Goal: Task Accomplishment & Management: Complete application form

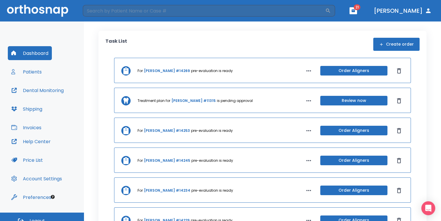
click at [355, 10] on icon "button" at bounding box center [353, 10] width 3 height 3
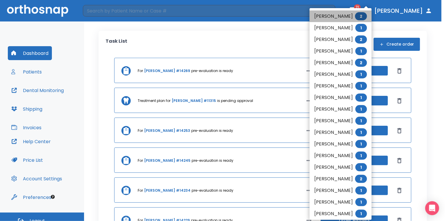
click at [339, 16] on li "[PERSON_NAME] 2" at bounding box center [340, 16] width 62 height 12
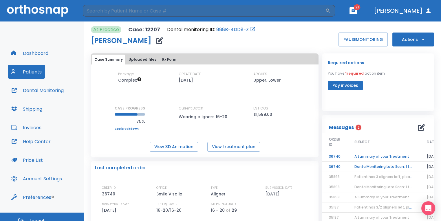
click at [372, 166] on td "DentalMonitoring Late Scan: 1 to 2 Weeks Notification" at bounding box center [384, 166] width 72 height 10
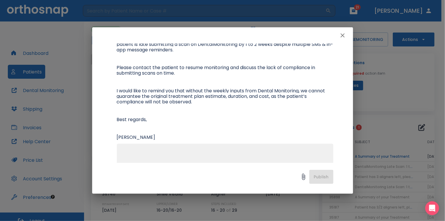
scroll to position [58, 0]
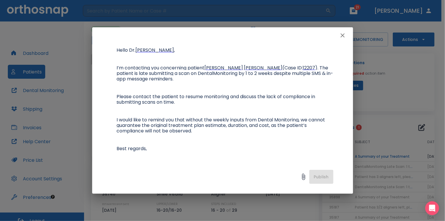
click at [341, 43] on div "DentalMonitoring Late Scan: 1 to 2 Weeks Notification Author [PERSON_NAME] Date…" at bounding box center [222, 102] width 261 height 119
click at [342, 36] on icon "button" at bounding box center [342, 35] width 7 height 7
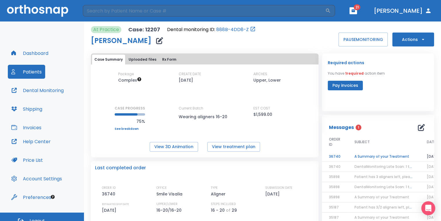
click at [371, 155] on td "A Summary of your Treatment" at bounding box center [384, 156] width 72 height 10
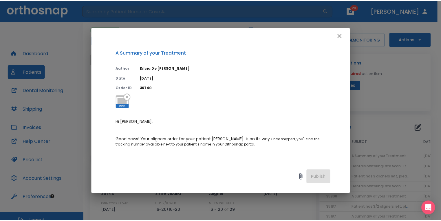
scroll to position [29, 0]
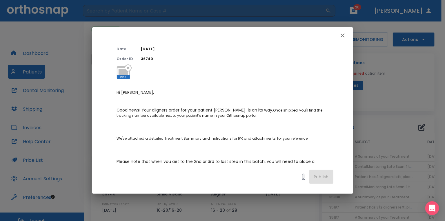
click at [345, 39] on icon "button" at bounding box center [342, 35] width 7 height 7
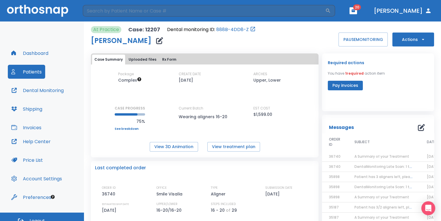
click at [357, 13] on button "button" at bounding box center [354, 10] width 8 height 7
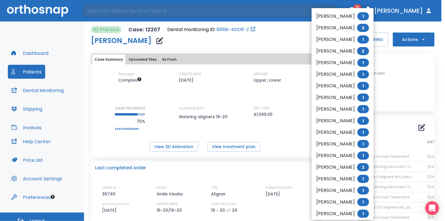
click at [341, 16] on li "[PERSON_NAME] 1" at bounding box center [342, 16] width 62 height 12
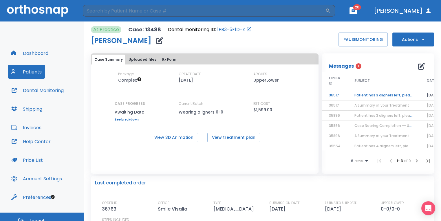
click at [373, 92] on td "Patient has 3 aligners left, please order next set!" at bounding box center [384, 95] width 72 height 10
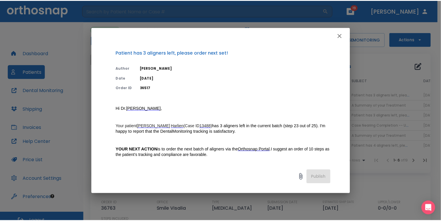
scroll to position [29, 0]
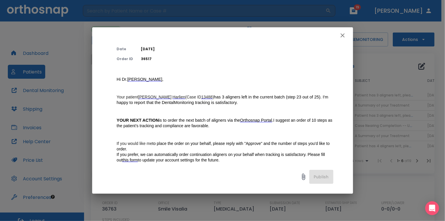
click at [342, 37] on icon "button" at bounding box center [342, 35] width 7 height 7
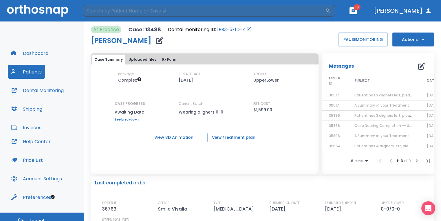
click at [403, 43] on button "Actions" at bounding box center [414, 39] width 42 height 14
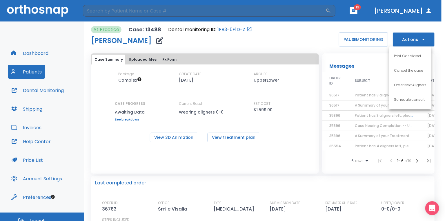
click at [298, 121] on div at bounding box center [222, 110] width 445 height 221
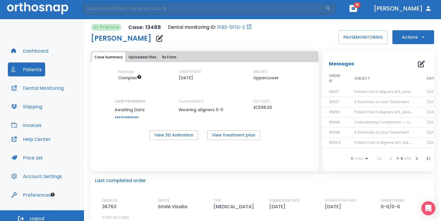
scroll to position [0, 0]
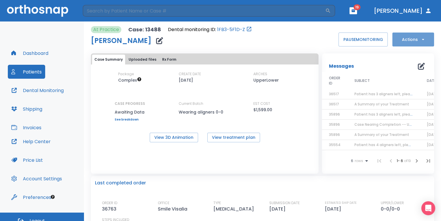
click at [408, 39] on button "Actions" at bounding box center [414, 39] width 42 height 14
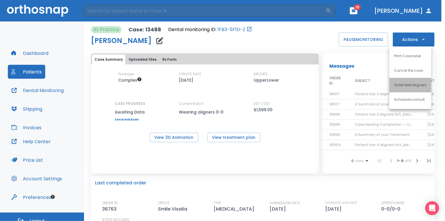
click at [414, 83] on p "Order Next Aligners" at bounding box center [410, 84] width 33 height 5
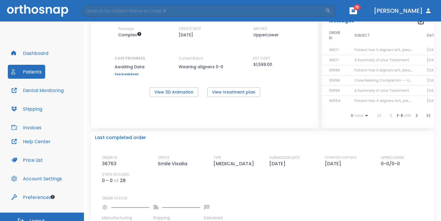
scroll to position [58, 0]
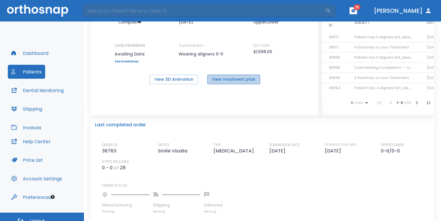
click at [243, 77] on button "View treatment plan" at bounding box center [233, 79] width 53 height 10
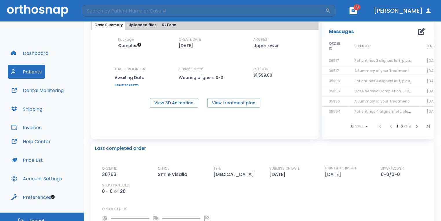
scroll to position [0, 0]
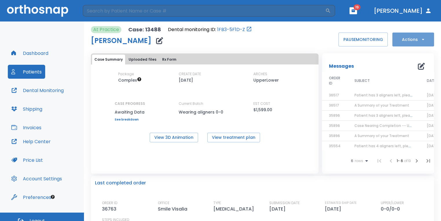
click at [407, 39] on button "Actions" at bounding box center [414, 39] width 42 height 14
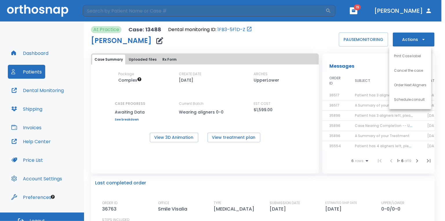
click at [401, 90] on li "Order Next Aligners" at bounding box center [410, 85] width 42 height 14
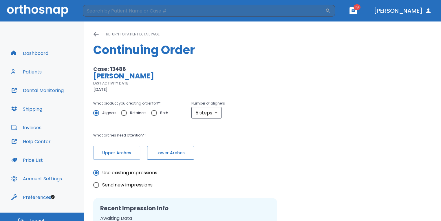
click at [170, 150] on span "Lower Arches" at bounding box center [170, 153] width 35 height 6
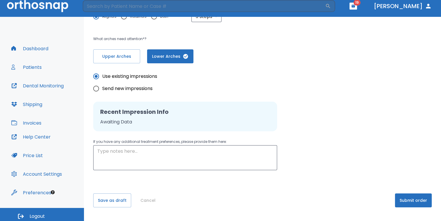
scroll to position [7, 0]
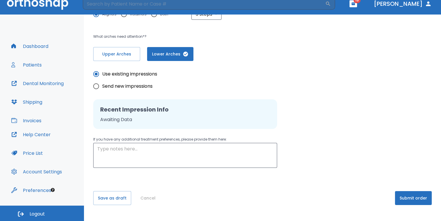
click at [401, 196] on button "Submit order" at bounding box center [413, 198] width 37 height 14
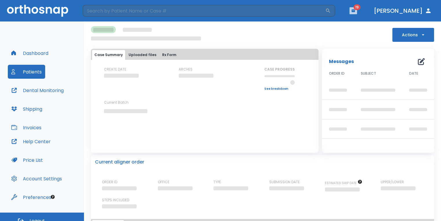
click at [357, 13] on button "button" at bounding box center [354, 10] width 8 height 7
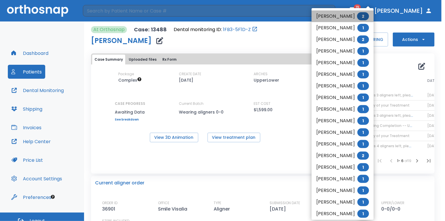
click at [351, 17] on li "[PERSON_NAME] See 2" at bounding box center [342, 16] width 62 height 12
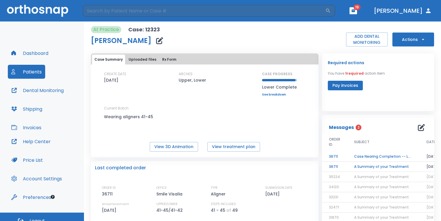
click at [361, 166] on td "A Summary of your Treatment" at bounding box center [383, 166] width 72 height 10
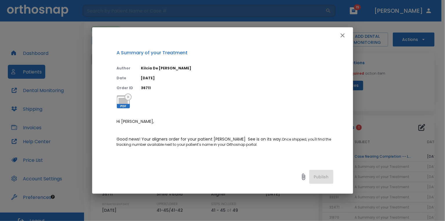
drag, startPoint x: 342, startPoint y: 34, endPoint x: 352, endPoint y: 73, distance: 40.8
click at [342, 34] on icon "button" at bounding box center [342, 35] width 7 height 7
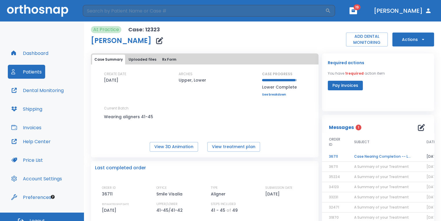
click at [359, 156] on td "Case Nearing Completion -- Lower" at bounding box center [383, 156] width 72 height 10
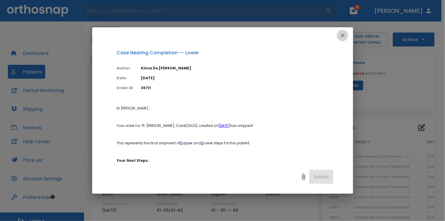
click at [338, 35] on button "button" at bounding box center [343, 36] width 12 height 12
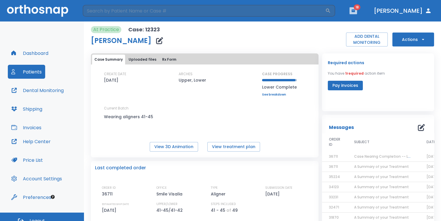
click at [355, 11] on icon "button" at bounding box center [353, 10] width 3 height 3
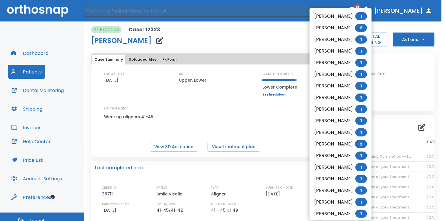
click at [348, 18] on li "[PERSON_NAME] 1" at bounding box center [340, 16] width 62 height 12
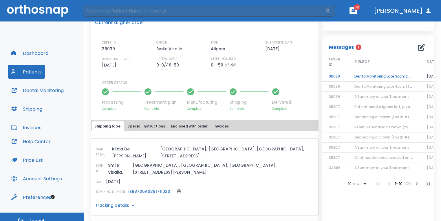
scroll to position [87, 0]
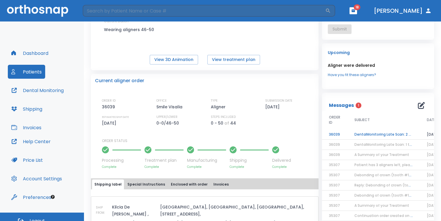
click at [389, 135] on td "DentalMonitoring Late Scan: 2 - 4 Weeks Notification" at bounding box center [384, 134] width 72 height 10
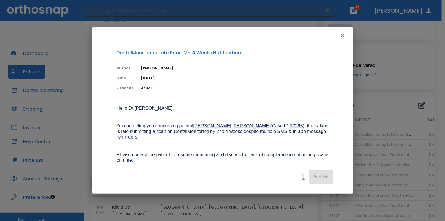
click at [343, 37] on icon "button" at bounding box center [342, 35] width 7 height 7
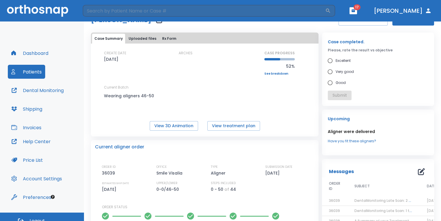
scroll to position [29, 0]
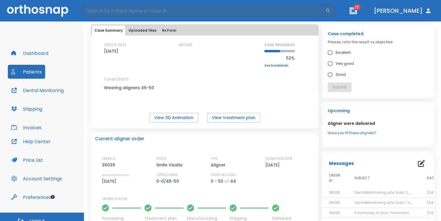
click at [357, 13] on button "button" at bounding box center [354, 10] width 8 height 7
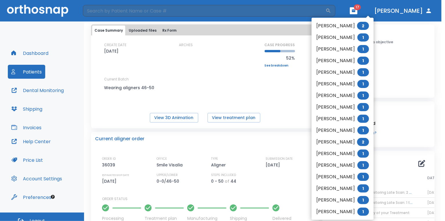
click at [355, 22] on li "[PERSON_NAME] 2" at bounding box center [342, 26] width 62 height 12
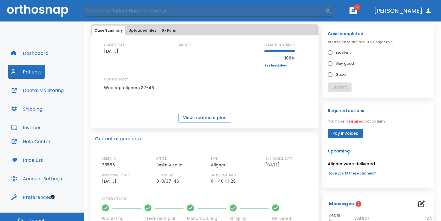
scroll to position [87, 0]
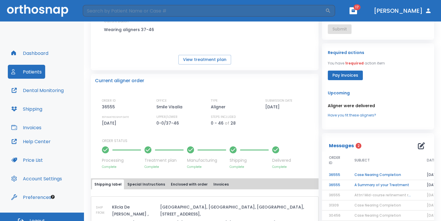
click at [371, 173] on td "Case Nearing Completion" at bounding box center [384, 175] width 72 height 10
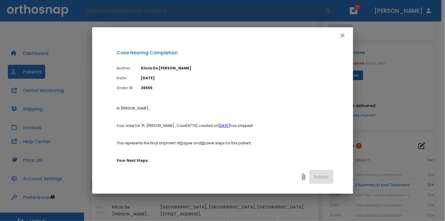
click at [342, 38] on icon "button" at bounding box center [342, 35] width 7 height 7
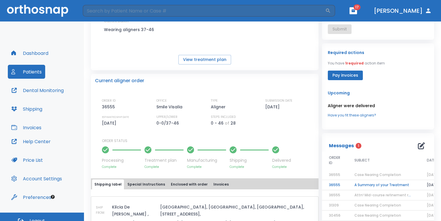
click at [358, 184] on td "A Summary of your Treatment" at bounding box center [384, 185] width 72 height 10
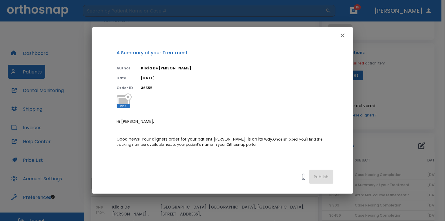
click at [341, 36] on icon "button" at bounding box center [342, 35] width 4 height 4
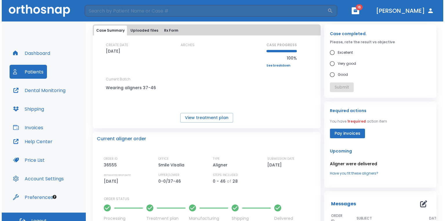
scroll to position [0, 0]
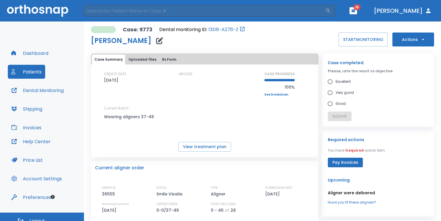
click at [355, 10] on icon "button" at bounding box center [353, 10] width 3 height 3
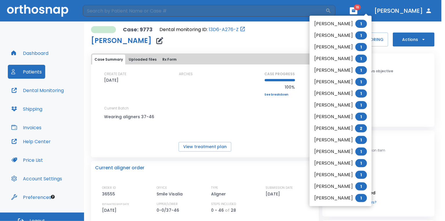
click at [337, 23] on li "[PERSON_NAME] 1" at bounding box center [340, 24] width 62 height 12
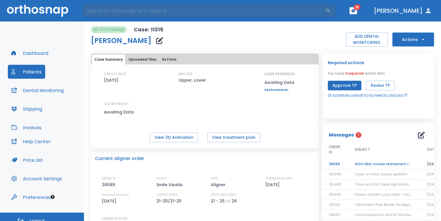
click at [376, 163] on td "Attn! Mid-course refinement required" at bounding box center [384, 164] width 72 height 10
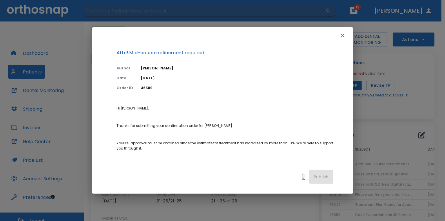
click at [340, 36] on icon "button" at bounding box center [342, 35] width 7 height 7
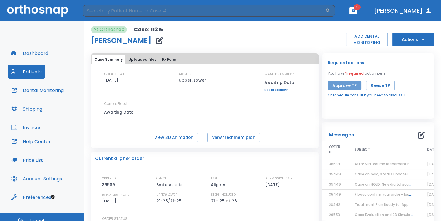
click at [353, 81] on button "Approve TP" at bounding box center [345, 86] width 34 height 10
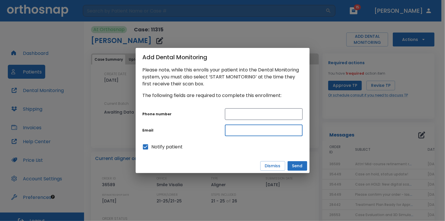
click at [251, 127] on input "text" at bounding box center [264, 130] width 78 height 12
paste input "[EMAIL_ADDRESS][DOMAIN_NAME]"
type input "[EMAIL_ADDRESS][DOMAIN_NAME]"
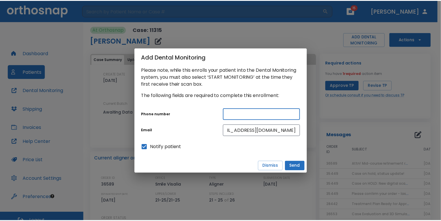
scroll to position [0, 0]
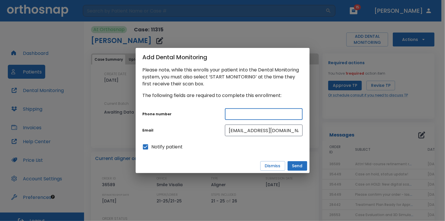
click at [258, 115] on input "text" at bounding box center [264, 114] width 78 height 12
paste input "[PHONE_NUMBER]"
type input "[PHONE_NUMBER]"
click at [298, 167] on button "Send" at bounding box center [297, 166] width 20 height 10
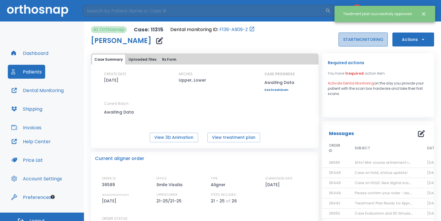
click at [367, 37] on button "START MONITORING" at bounding box center [363, 39] width 49 height 14
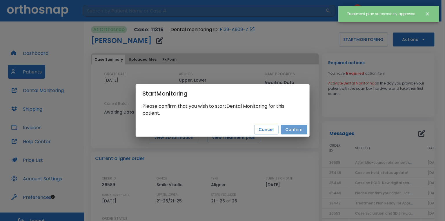
click at [298, 128] on button "Confirm" at bounding box center [294, 130] width 26 height 10
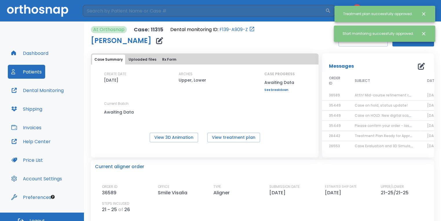
click at [422, 32] on icon "Close notification" at bounding box center [423, 33] width 3 height 3
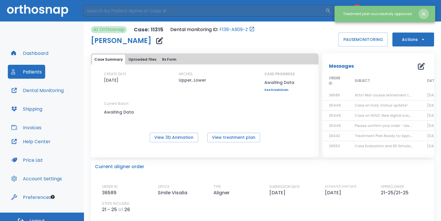
click at [425, 13] on icon "Close notification" at bounding box center [424, 14] width 6 height 6
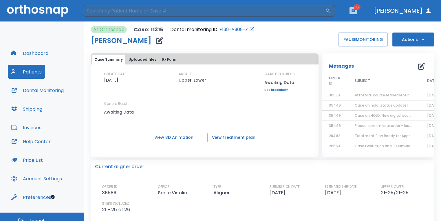
click at [356, 12] on icon "button" at bounding box center [353, 11] width 4 height 4
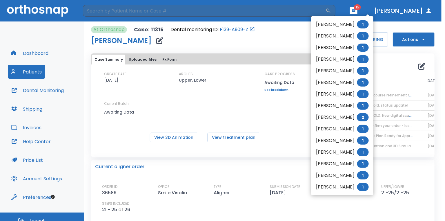
click at [344, 26] on li "[PERSON_NAME] 1" at bounding box center [342, 25] width 62 height 12
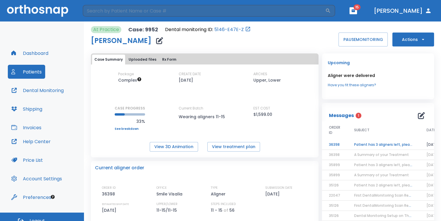
click at [362, 142] on td "Patient has 3 aligners left, please order next set!" at bounding box center [383, 144] width 72 height 10
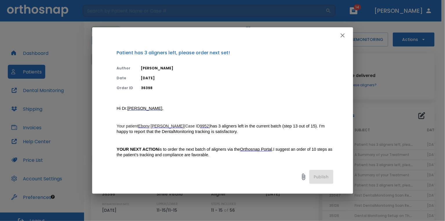
click at [344, 37] on icon "button" at bounding box center [342, 35] width 4 height 4
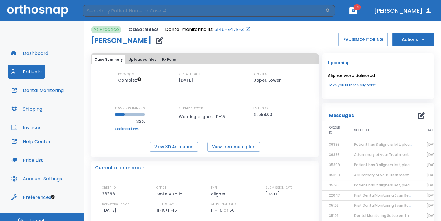
click at [409, 40] on button "Actions" at bounding box center [414, 39] width 42 height 14
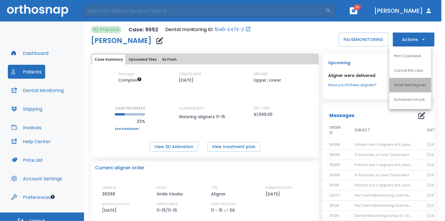
click at [405, 88] on li "Order Next Aligners" at bounding box center [410, 85] width 42 height 14
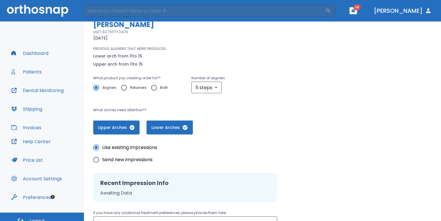
scroll to position [118, 0]
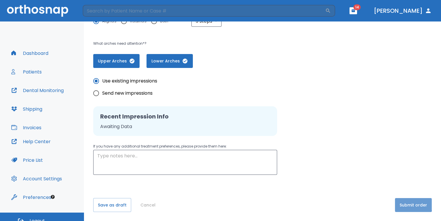
click at [400, 202] on button "Submit order" at bounding box center [413, 205] width 37 height 14
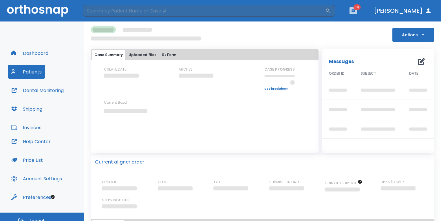
click at [356, 10] on icon "button" at bounding box center [353, 11] width 4 height 4
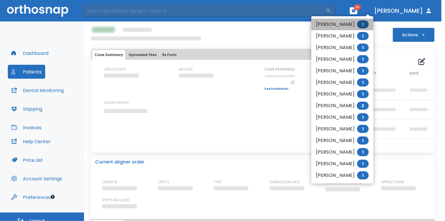
click at [343, 22] on li "[PERSON_NAME] 1" at bounding box center [342, 25] width 62 height 12
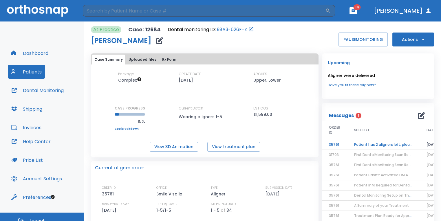
click at [392, 143] on td "Patient has 2 aligners left, please order next set!" at bounding box center [383, 144] width 72 height 10
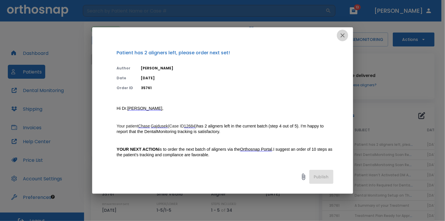
click at [346, 35] on icon "button" at bounding box center [342, 35] width 7 height 7
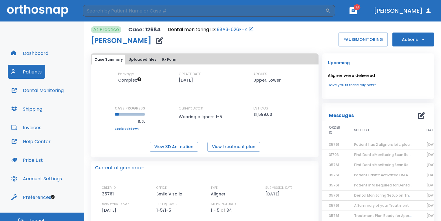
click at [401, 42] on button "Actions" at bounding box center [414, 39] width 42 height 14
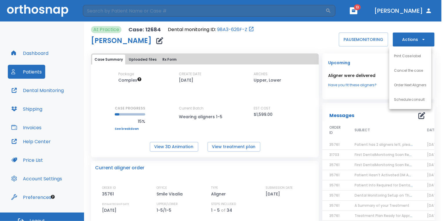
click at [400, 87] on p "Order Next Aligners" at bounding box center [410, 84] width 33 height 5
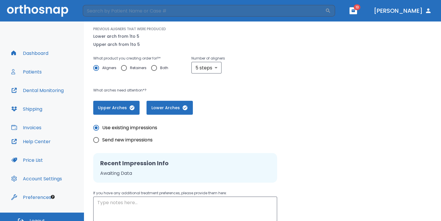
scroll to position [118, 0]
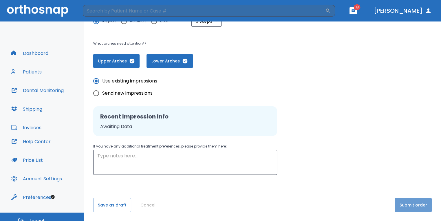
click at [403, 202] on button "Submit order" at bounding box center [413, 205] width 37 height 14
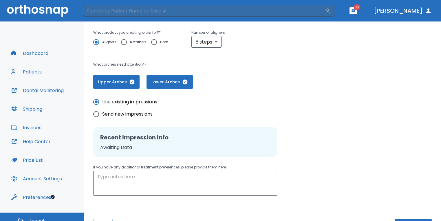
scroll to position [89, 0]
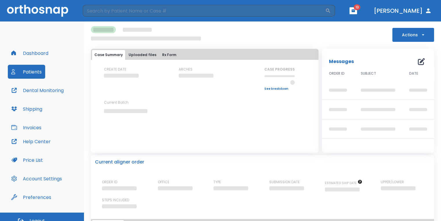
click at [357, 14] on button "button" at bounding box center [354, 10] width 8 height 7
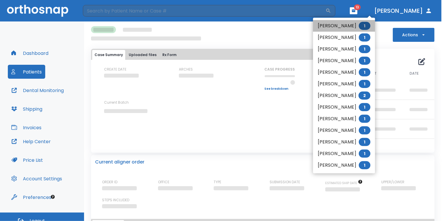
click at [349, 25] on li "[PERSON_NAME] 1" at bounding box center [344, 26] width 62 height 12
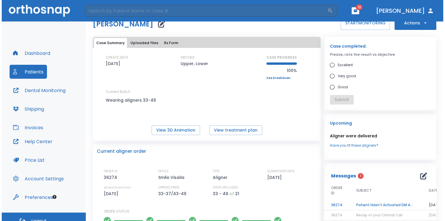
scroll to position [29, 0]
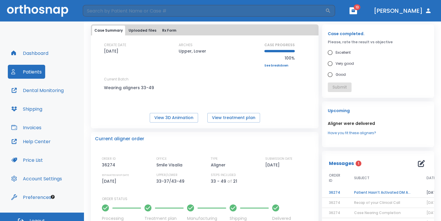
click at [368, 195] on td "Patient Hasn’t Activated DM App yet!" at bounding box center [383, 192] width 72 height 10
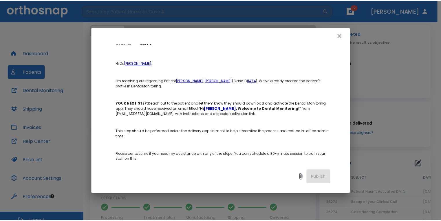
scroll to position [100, 0]
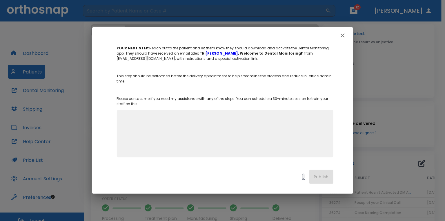
click at [343, 36] on icon "button" at bounding box center [342, 35] width 4 height 4
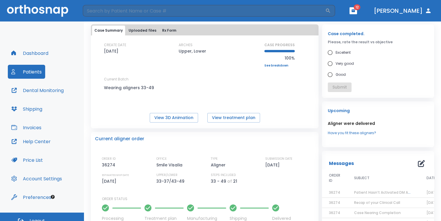
click at [373, 16] on header "​ 12 [PERSON_NAME]" at bounding box center [220, 10] width 441 height 21
click at [357, 14] on button "button" at bounding box center [354, 10] width 8 height 7
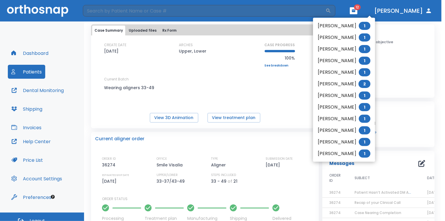
click at [300, 93] on div at bounding box center [222, 110] width 445 height 221
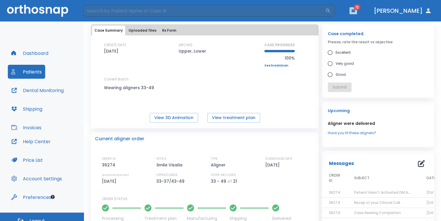
click at [356, 12] on icon "button" at bounding box center [353, 11] width 4 height 4
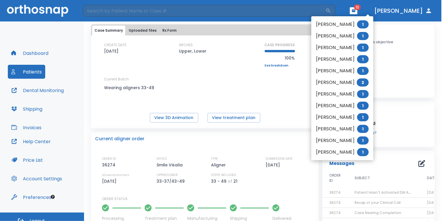
click at [352, 26] on li "[PERSON_NAME] 1" at bounding box center [342, 25] width 62 height 12
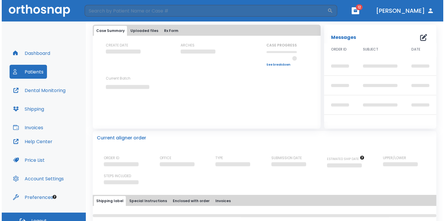
scroll to position [29, 0]
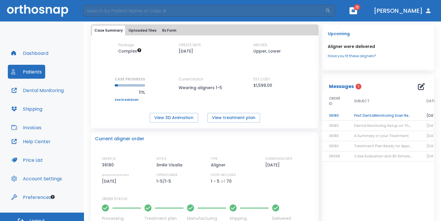
click at [373, 112] on td "First DentalMonitoring Scan Review!" at bounding box center [383, 115] width 72 height 10
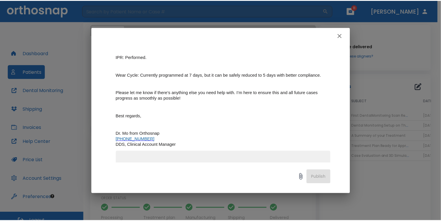
scroll to position [186, 0]
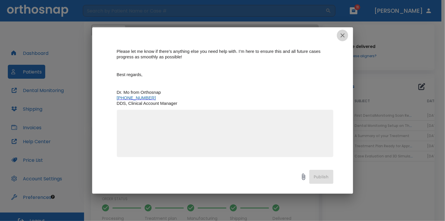
click at [345, 39] on button "button" at bounding box center [343, 36] width 12 height 12
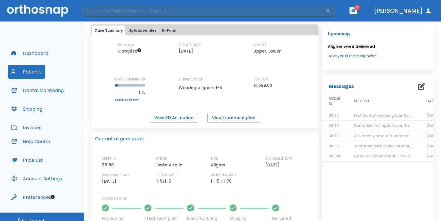
click at [356, 12] on icon "button" at bounding box center [353, 11] width 4 height 4
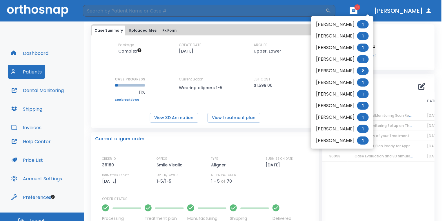
click at [349, 23] on li "[PERSON_NAME] 1" at bounding box center [342, 25] width 62 height 12
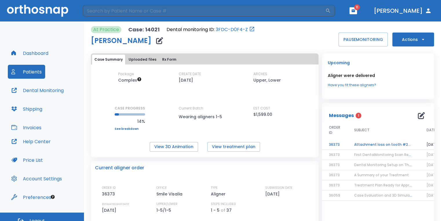
click at [362, 143] on td "Attachment loss on tooth #26 - Patient [PERSON_NAME]" at bounding box center [383, 144] width 72 height 10
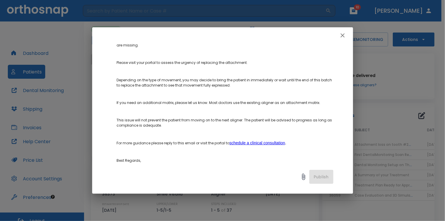
scroll to position [87, 0]
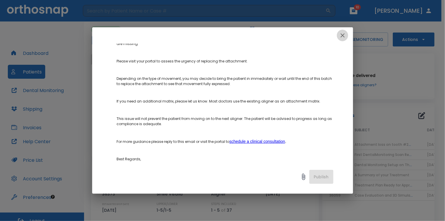
click at [343, 38] on icon "button" at bounding box center [342, 35] width 7 height 7
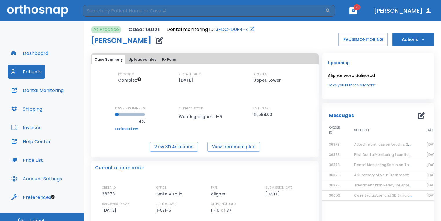
click at [361, 9] on span "10" at bounding box center [357, 7] width 7 height 6
click at [355, 11] on icon "button" at bounding box center [353, 10] width 3 height 3
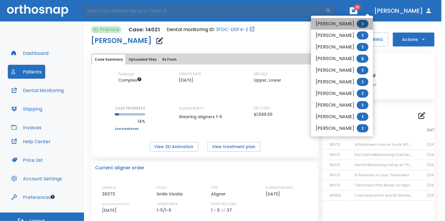
click at [355, 25] on li "[PERSON_NAME] 1" at bounding box center [342, 24] width 62 height 12
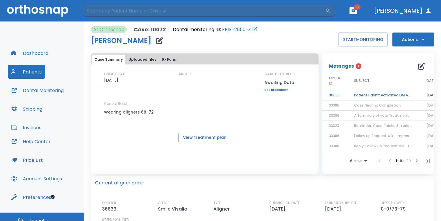
click at [384, 95] on td "Patient Hasn’t Activated DM App yet!" at bounding box center [383, 95] width 72 height 10
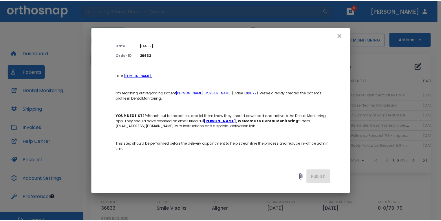
scroll to position [58, 0]
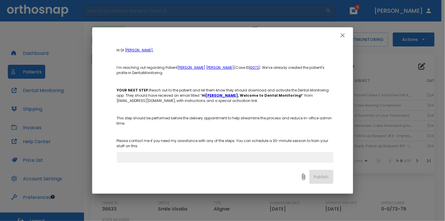
click at [345, 37] on icon "button" at bounding box center [342, 35] width 7 height 7
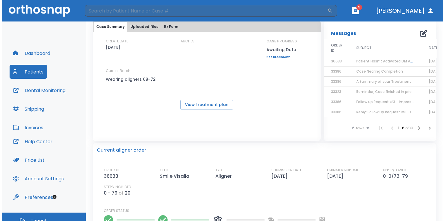
scroll to position [0, 0]
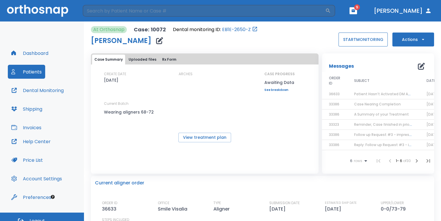
click at [354, 46] on button "START MONITORING" at bounding box center [363, 39] width 49 height 14
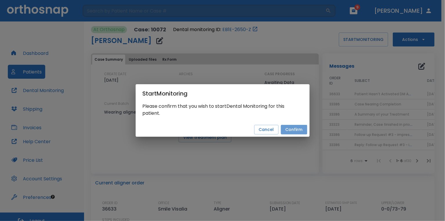
click at [298, 129] on button "Confirm" at bounding box center [294, 130] width 26 height 10
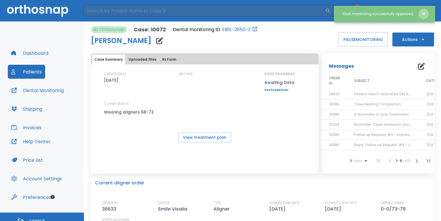
click at [424, 16] on icon "Close notification" at bounding box center [424, 14] width 6 height 6
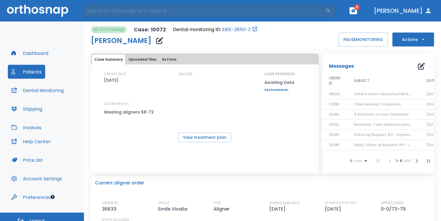
click at [357, 12] on button "button" at bounding box center [354, 10] width 8 height 7
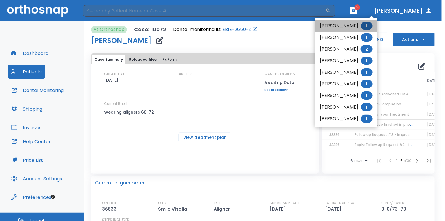
click at [346, 28] on li "[PERSON_NAME] 1" at bounding box center [346, 26] width 62 height 12
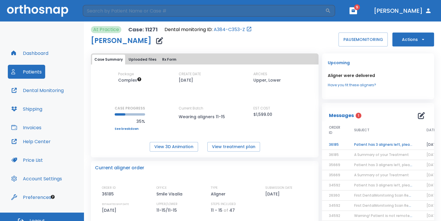
click at [384, 140] on td "Patient has 3 aligners left, please order next set!" at bounding box center [383, 144] width 72 height 10
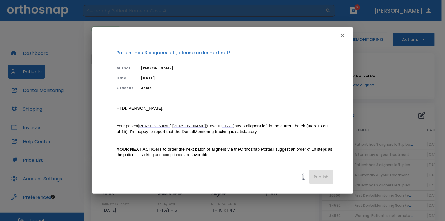
click at [343, 39] on button "button" at bounding box center [343, 36] width 12 height 12
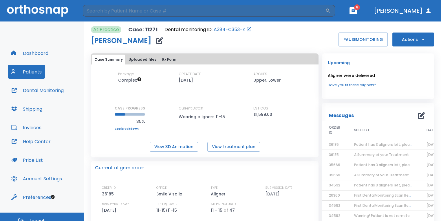
click at [413, 39] on button "Actions" at bounding box center [414, 39] width 42 height 14
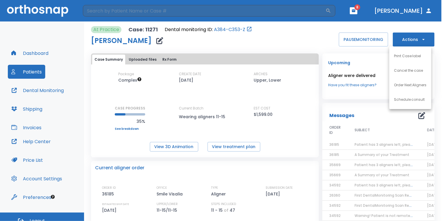
click at [406, 88] on li "Order Next Aligners" at bounding box center [410, 85] width 42 height 14
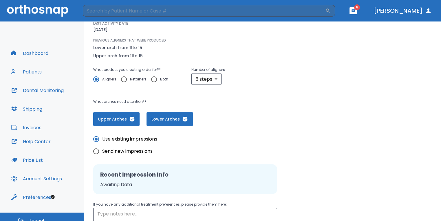
scroll to position [118, 0]
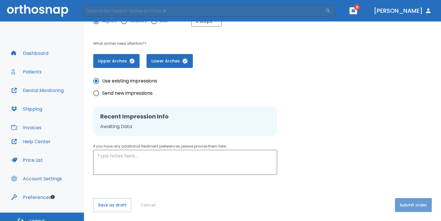
click at [400, 205] on button "Submit order" at bounding box center [413, 205] width 37 height 14
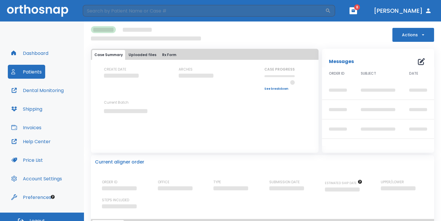
click at [355, 11] on icon "button" at bounding box center [353, 10] width 3 height 3
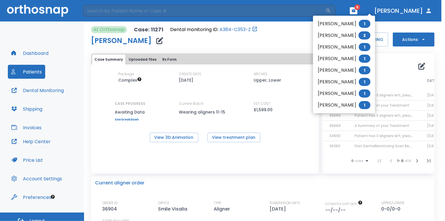
click at [341, 60] on li "[PERSON_NAME] 1" at bounding box center [344, 59] width 62 height 12
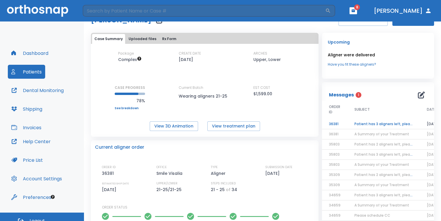
scroll to position [29, 0]
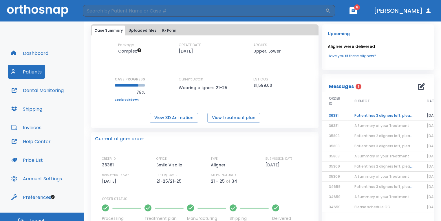
click at [402, 118] on td "Patient has 3 aligners left, please order next set!" at bounding box center [384, 115] width 72 height 10
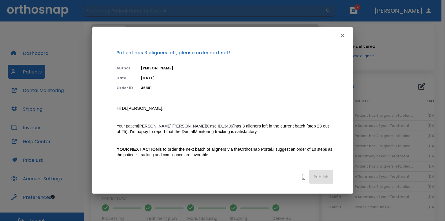
drag, startPoint x: 341, startPoint y: 33, endPoint x: 344, endPoint y: 37, distance: 5.2
click at [342, 35] on icon "button" at bounding box center [342, 35] width 7 height 7
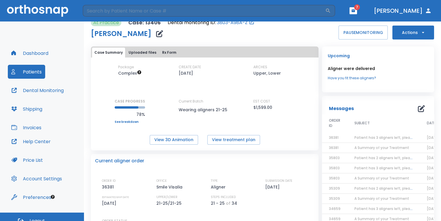
scroll to position [0, 0]
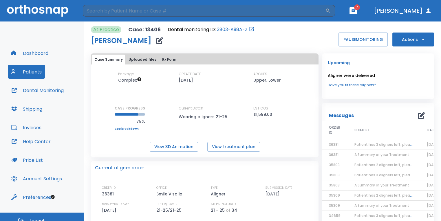
click at [403, 41] on button "Actions" at bounding box center [414, 39] width 42 height 14
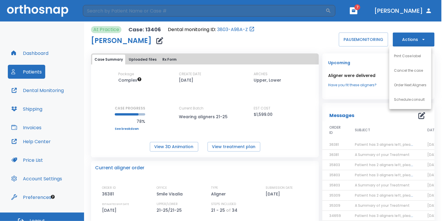
click at [412, 88] on li "Order Next Aligners" at bounding box center [410, 85] width 42 height 14
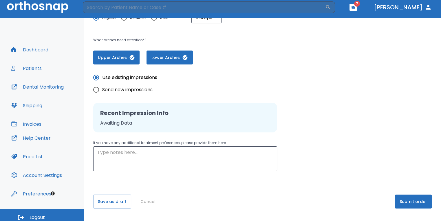
scroll to position [7, 0]
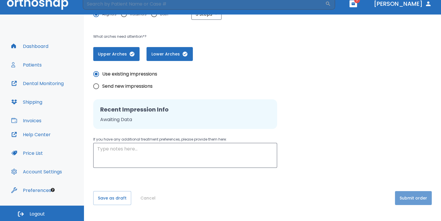
click at [411, 193] on button "Submit order" at bounding box center [413, 198] width 37 height 14
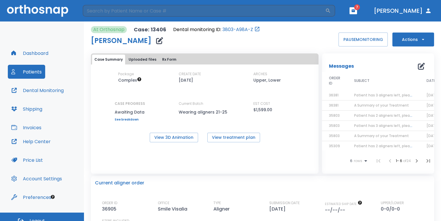
click at [357, 12] on button "button" at bounding box center [354, 10] width 8 height 7
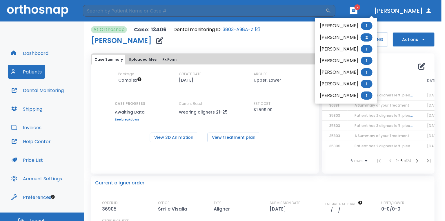
click at [352, 35] on li "[PERSON_NAME] 2" at bounding box center [346, 38] width 62 height 12
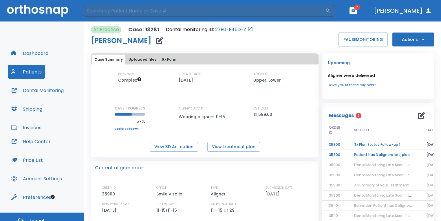
click at [389, 155] on td "Patient has 3 aligners left, please order next set!" at bounding box center [383, 155] width 72 height 10
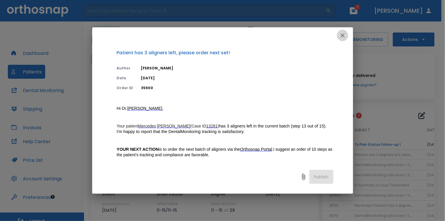
click at [344, 37] on icon "button" at bounding box center [342, 35] width 7 height 7
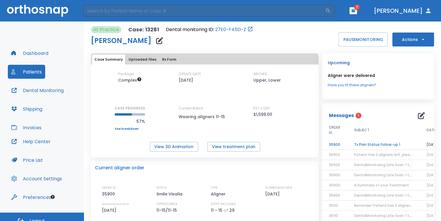
click at [374, 145] on td "Tx Plan Status Follow-up 1" at bounding box center [383, 144] width 72 height 10
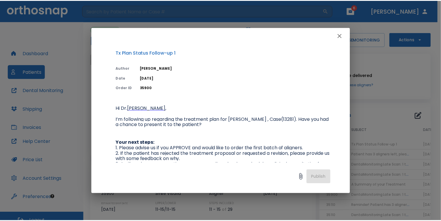
scroll to position [29, 0]
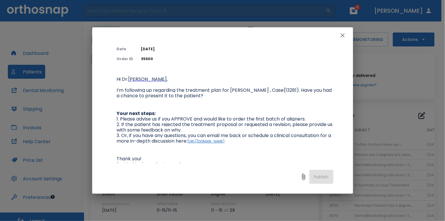
click at [346, 37] on button "button" at bounding box center [343, 36] width 12 height 12
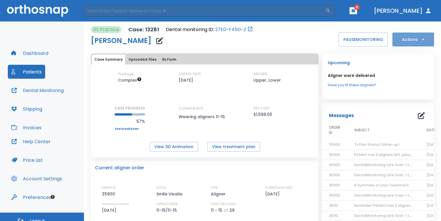
click at [414, 38] on button "Actions" at bounding box center [414, 39] width 42 height 14
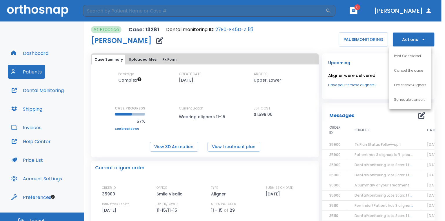
click at [406, 88] on li "Order Next Aligners" at bounding box center [410, 85] width 42 height 14
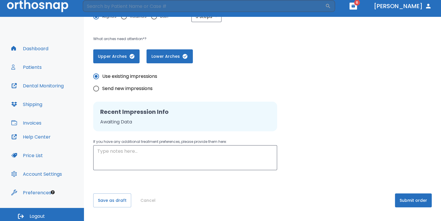
scroll to position [7, 0]
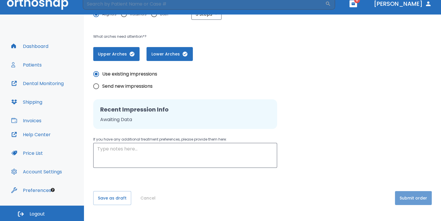
click at [405, 201] on button "Submit order" at bounding box center [413, 198] width 37 height 14
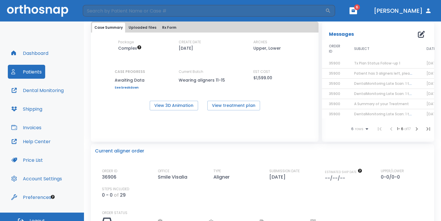
scroll to position [58, 0]
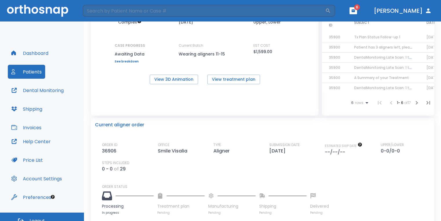
click at [355, 11] on icon "button" at bounding box center [353, 10] width 3 height 3
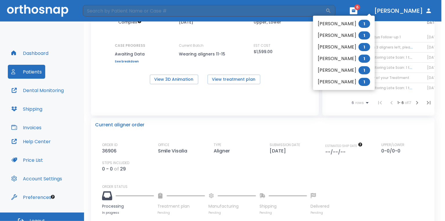
click at [349, 85] on li "[PERSON_NAME] 1" at bounding box center [344, 82] width 62 height 12
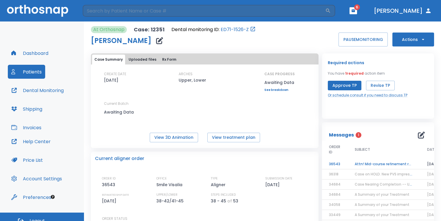
click at [381, 161] on td "Attn! Mid-course refinement required" at bounding box center [384, 164] width 72 height 10
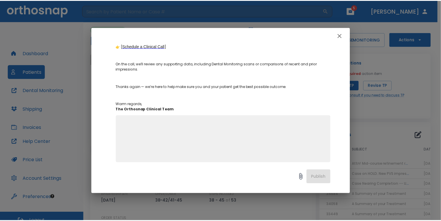
scroll to position [232, 0]
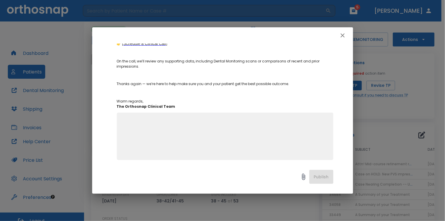
click at [344, 37] on icon "button" at bounding box center [342, 35] width 7 height 7
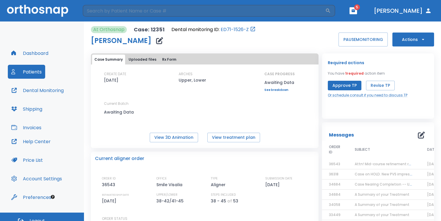
click at [348, 82] on button "Approve TP" at bounding box center [345, 86] width 34 height 10
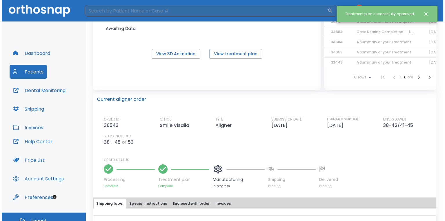
scroll to position [0, 0]
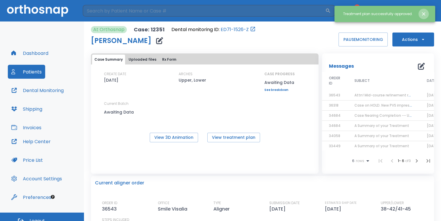
click at [423, 15] on icon "Close notification" at bounding box center [423, 13] width 3 height 3
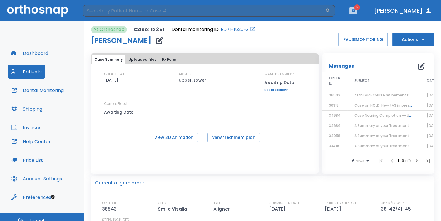
click at [355, 12] on icon "button" at bounding box center [353, 10] width 3 height 3
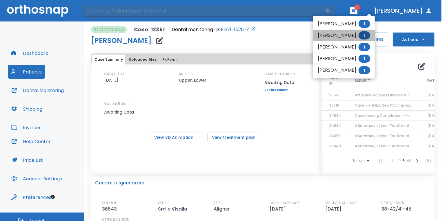
click at [348, 33] on li "[PERSON_NAME] 1" at bounding box center [344, 36] width 62 height 12
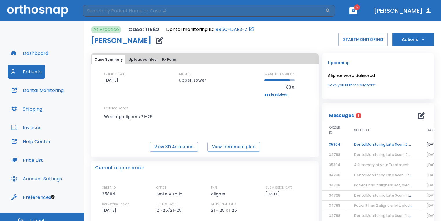
click at [374, 142] on td "DentalMonitoring Late Scan: 2 - 4 Weeks Notification" at bounding box center [383, 144] width 72 height 10
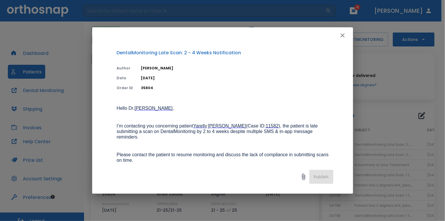
click at [342, 37] on icon "button" at bounding box center [342, 35] width 7 height 7
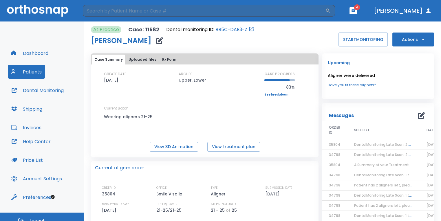
click at [357, 10] on button "button" at bounding box center [354, 10] width 8 height 7
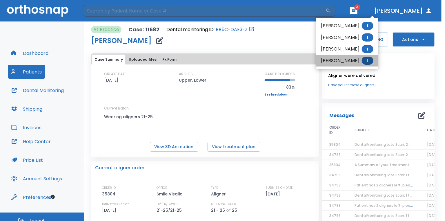
click at [344, 63] on li "[PERSON_NAME] 1" at bounding box center [347, 61] width 62 height 12
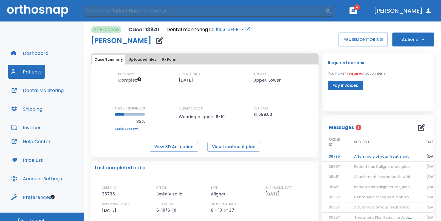
click at [370, 154] on td "A Summary of your Treatment" at bounding box center [383, 156] width 72 height 10
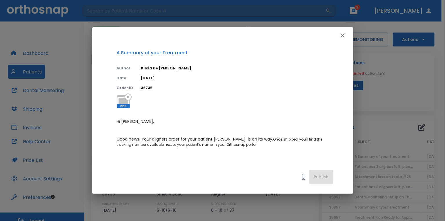
scroll to position [29, 0]
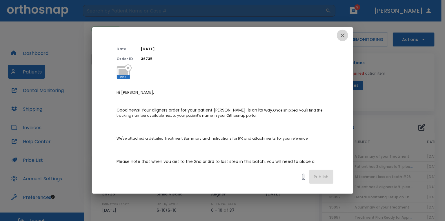
click at [343, 35] on icon "button" at bounding box center [342, 35] width 7 height 7
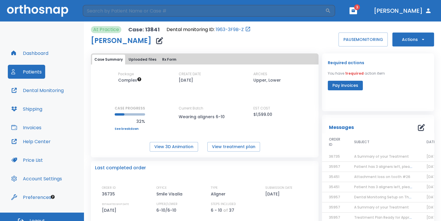
click at [357, 11] on button "button" at bounding box center [354, 10] width 8 height 7
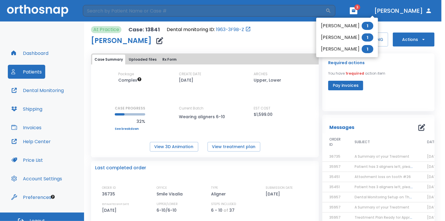
click at [341, 50] on li "[PERSON_NAME] 1" at bounding box center [347, 49] width 62 height 12
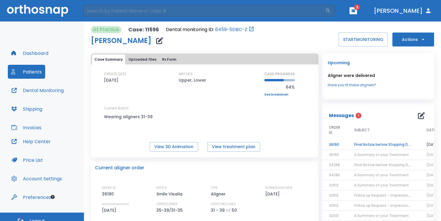
click at [402, 143] on td "Final Notice before Stopping DentalMonitoring" at bounding box center [383, 144] width 72 height 10
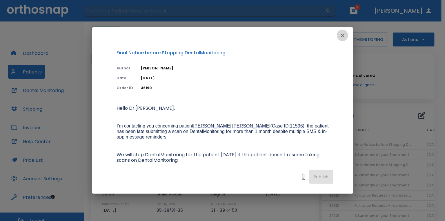
click at [344, 37] on icon "button" at bounding box center [342, 35] width 4 height 4
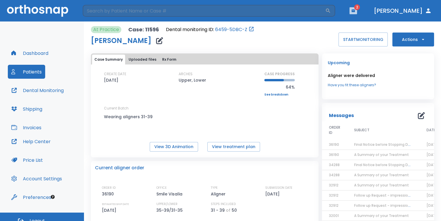
click at [357, 10] on button "button" at bounding box center [354, 10] width 8 height 7
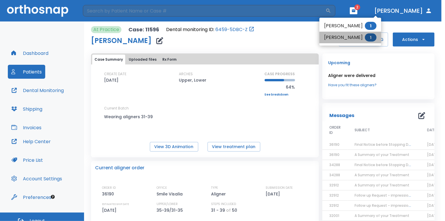
click at [351, 38] on li "[PERSON_NAME] 1" at bounding box center [350, 38] width 62 height 12
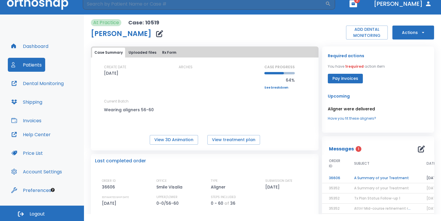
click at [400, 180] on td "A Summary of your Treatment" at bounding box center [383, 178] width 72 height 10
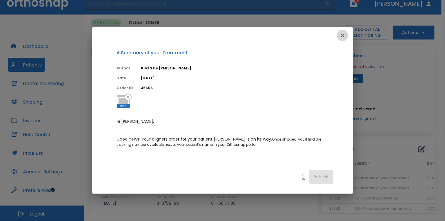
click at [342, 36] on icon "button" at bounding box center [342, 35] width 7 height 7
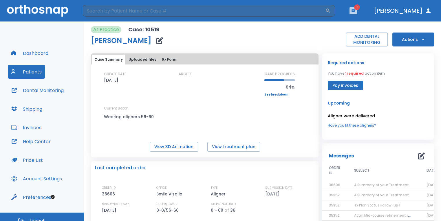
click at [357, 12] on button "button" at bounding box center [354, 10] width 8 height 7
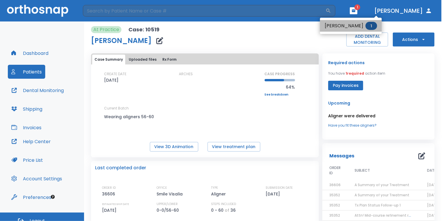
click at [352, 27] on li "[PERSON_NAME] 1" at bounding box center [351, 26] width 62 height 12
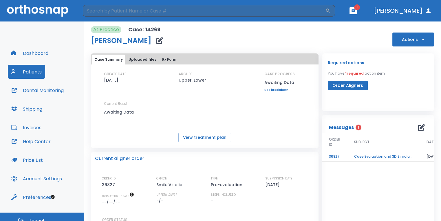
click at [389, 158] on td "Case Evaluation and 3D Simulation Ready" at bounding box center [383, 156] width 72 height 10
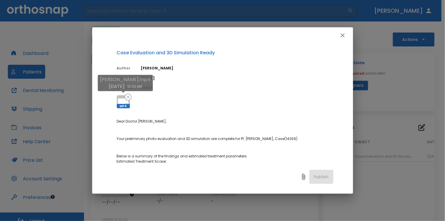
click at [120, 95] on icon at bounding box center [123, 102] width 14 height 14
click at [416, 65] on div "Case Evaluation and 3D Simulation Ready Author [PERSON_NAME] Date [DATE] Order …" at bounding box center [222, 110] width 445 height 221
click at [340, 34] on icon "button" at bounding box center [342, 35] width 7 height 7
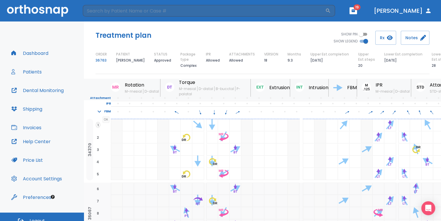
scroll to position [29, 0]
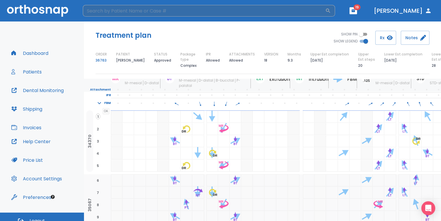
click at [150, 7] on input "search" at bounding box center [204, 11] width 243 height 12
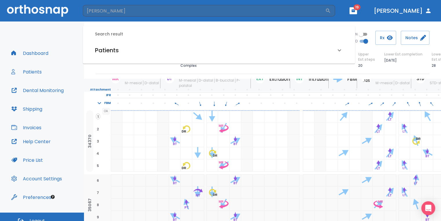
click at [138, 52] on div "Patients" at bounding box center [215, 49] width 241 height 9
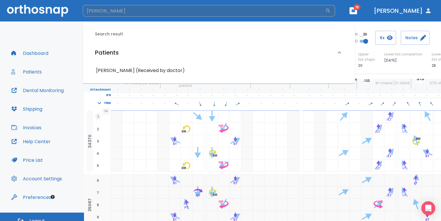
click at [137, 11] on input "jonathan" at bounding box center [204, 11] width 243 height 12
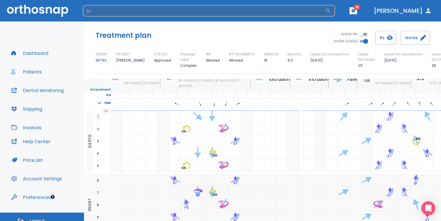
type input "j"
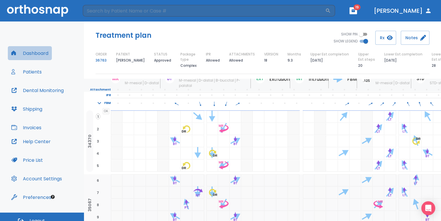
click at [42, 55] on button "Dashboard" at bounding box center [30, 53] width 44 height 14
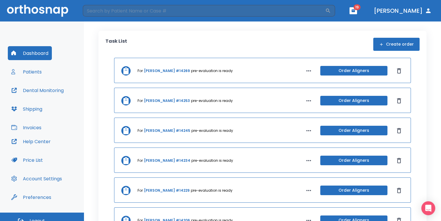
click at [407, 47] on button "Create order" at bounding box center [396, 44] width 46 height 13
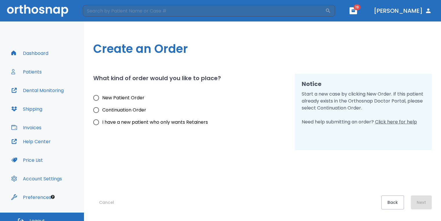
click at [137, 94] on span "New Patient Order" at bounding box center [123, 97] width 42 height 7
click at [102, 94] on input "New Patient Order" at bounding box center [96, 98] width 12 height 12
radio input "true"
click at [423, 196] on button "Next" at bounding box center [421, 202] width 21 height 14
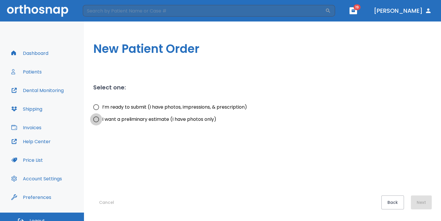
click at [100, 121] on input "I want a preliminary estimate (I have photos only)" at bounding box center [96, 119] width 12 height 12
radio input "true"
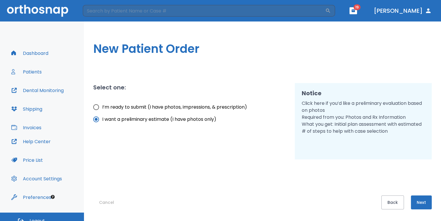
click at [418, 201] on button "Next" at bounding box center [421, 202] width 21 height 14
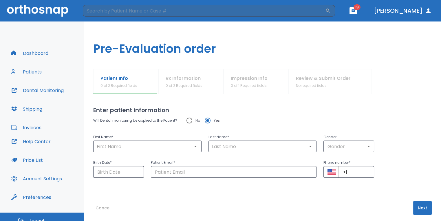
click at [191, 124] on input "No" at bounding box center [189, 120] width 12 height 12
radio input "true"
click at [183, 142] on input "text" at bounding box center [147, 146] width 105 height 8
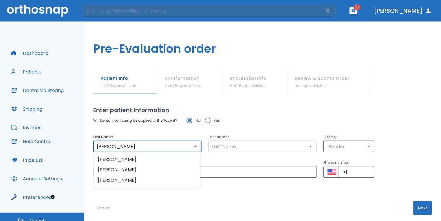
type input "Jonathan"
click at [244, 149] on input "text" at bounding box center [262, 146] width 105 height 8
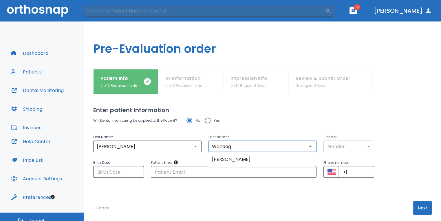
type input "Wandog"
click at [352, 146] on body "​ 19 Dr. Sedillo Dashboard Patients Dental Monitoring Shipping Invoices Help Ce…" at bounding box center [220, 110] width 441 height 221
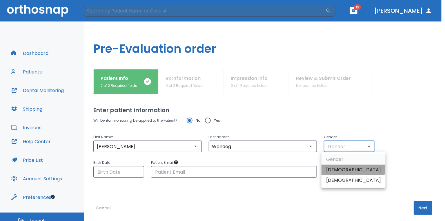
click at [353, 168] on li "Male" at bounding box center [353, 169] width 64 height 10
type input "1"
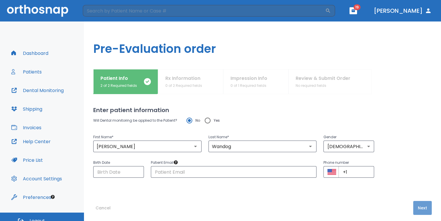
click at [420, 202] on button "Next" at bounding box center [422, 208] width 19 height 14
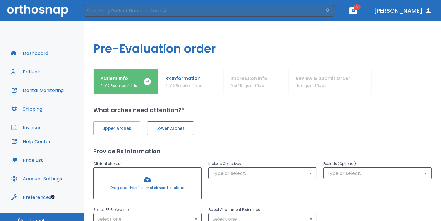
drag, startPoint x: 119, startPoint y: 130, endPoint x: 159, endPoint y: 132, distance: 40.9
click at [119, 130] on span "Upper Arches" at bounding box center [116, 128] width 35 height 6
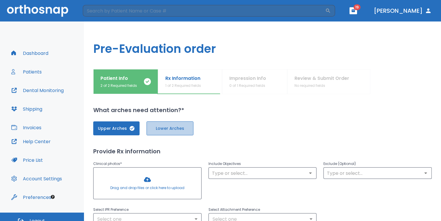
click at [170, 132] on button "Lower Arches" at bounding box center [170, 128] width 47 height 14
click at [155, 187] on div at bounding box center [148, 182] width 108 height 31
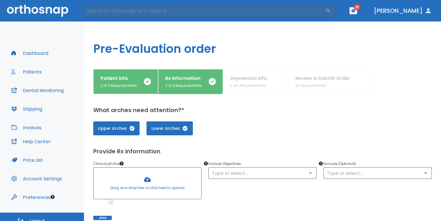
click at [161, 178] on div at bounding box center [148, 182] width 108 height 31
click at [152, 175] on div at bounding box center [148, 182] width 108 height 31
click at [181, 173] on div at bounding box center [148, 182] width 108 height 31
click at [162, 171] on div at bounding box center [148, 182] width 108 height 31
click at [187, 183] on div at bounding box center [148, 182] width 108 height 31
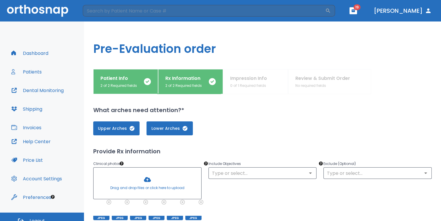
click at [171, 180] on div at bounding box center [148, 182] width 108 height 31
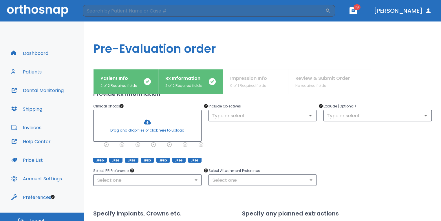
scroll to position [58, 0]
click at [155, 122] on div at bounding box center [148, 124] width 108 height 31
click at [159, 129] on div at bounding box center [148, 124] width 108 height 31
click at [168, 133] on div at bounding box center [148, 124] width 108 height 31
click at [150, 122] on div at bounding box center [148, 124] width 108 height 31
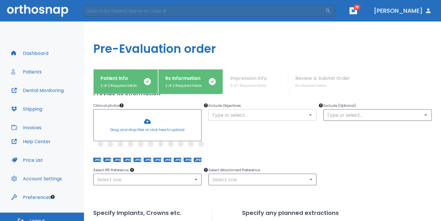
click at [231, 116] on input "text" at bounding box center [262, 115] width 105 height 8
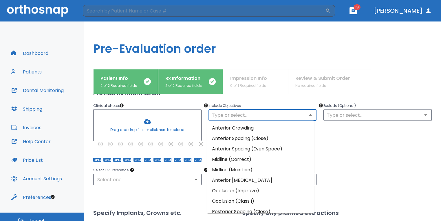
click at [238, 132] on li "Anterior Crowding" at bounding box center [260, 128] width 107 height 10
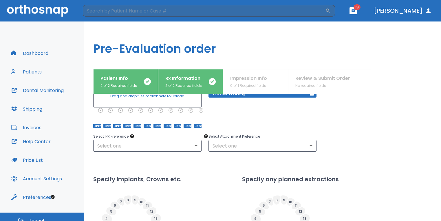
scroll to position [116, 0]
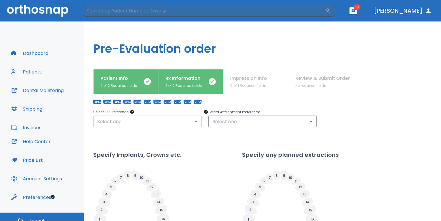
click at [171, 125] on body "​ 19 Dr. Sedillo Dashboard Patients Dental Monitoring Shipping Invoices Help Ce…" at bounding box center [220, 110] width 441 height 221
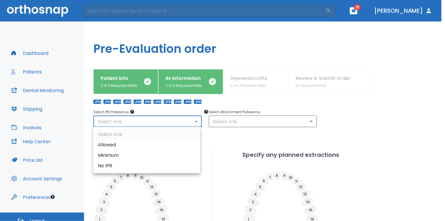
click at [134, 166] on li "No IPR" at bounding box center [146, 165] width 107 height 10
type input "0"
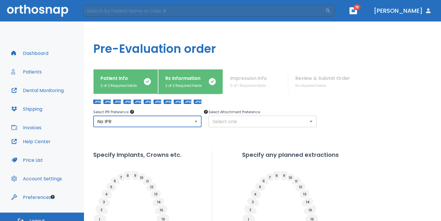
click at [252, 122] on body "​ 19 Dr. Sedillo Dashboard Patients Dental Monitoring Shipping Invoices Help Ce…" at bounding box center [220, 110] width 441 height 221
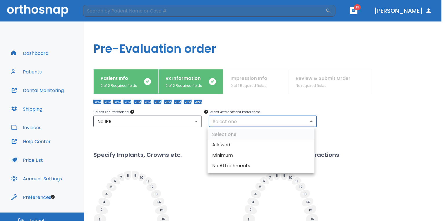
click at [245, 162] on li "No Attachments" at bounding box center [260, 165] width 107 height 10
type input "0"
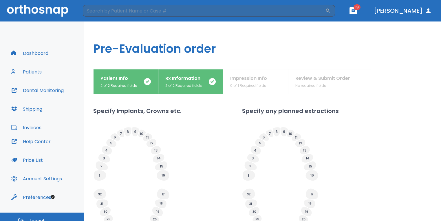
scroll to position [227, 0]
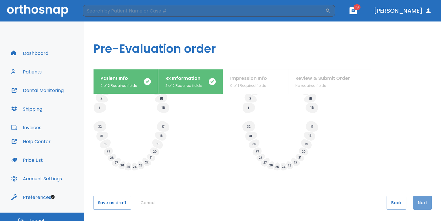
click at [417, 201] on button "Next" at bounding box center [422, 202] width 19 height 14
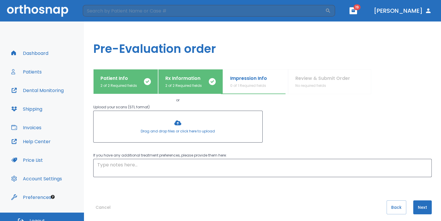
scroll to position [71, 0]
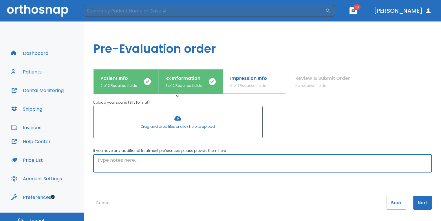
click at [212, 165] on textarea at bounding box center [262, 162] width 331 height 13
type textarea "pt has crown on #21."
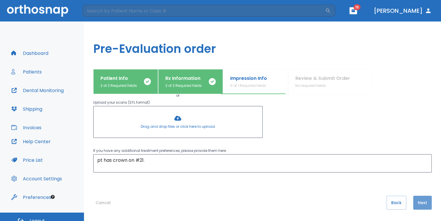
click at [422, 204] on button "Next" at bounding box center [422, 202] width 19 height 14
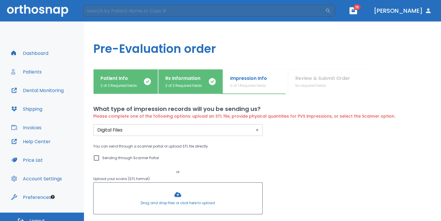
scroll to position [0, 0]
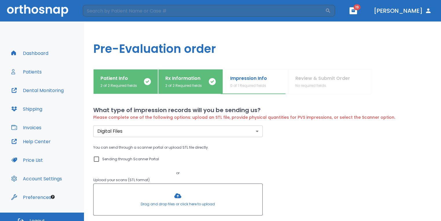
click at [98, 158] on input "Sending through Scanner Portal" at bounding box center [96, 158] width 7 height 7
checkbox input "true"
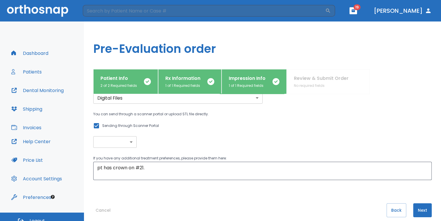
scroll to position [34, 0]
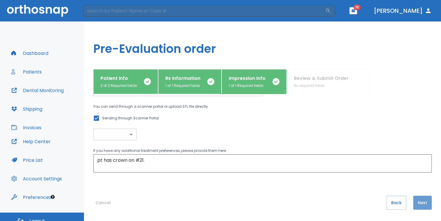
click at [421, 201] on button "Next" at bounding box center [422, 202] width 19 height 14
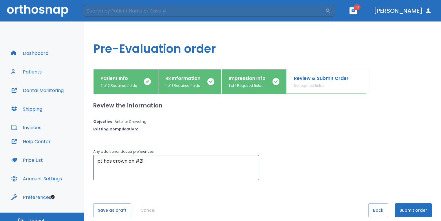
scroll to position [0, 0]
click at [416, 212] on button "Submit order" at bounding box center [413, 210] width 37 height 14
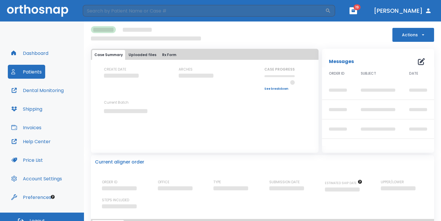
click at [368, 14] on header "​ 19 Dr. Sedillo" at bounding box center [220, 10] width 441 height 21
click at [357, 13] on button "button" at bounding box center [354, 10] width 8 height 7
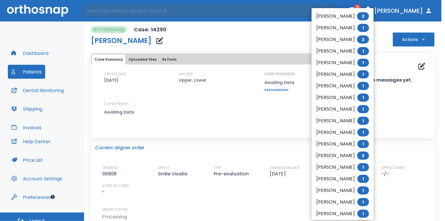
click at [195, 39] on div at bounding box center [222, 110] width 445 height 221
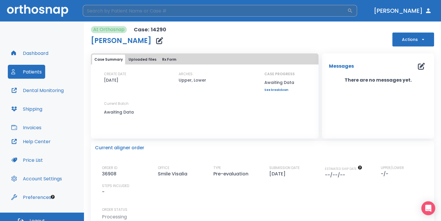
click at [160, 14] on input "search" at bounding box center [215, 11] width 265 height 12
type input "ray"
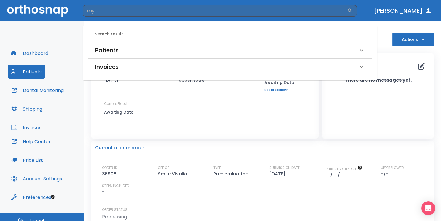
click at [112, 45] on div "Patients" at bounding box center [230, 50] width 284 height 16
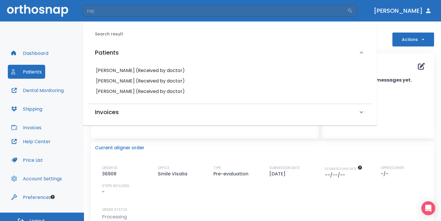
click at [132, 68] on h6 "Brittney Ray (Received by doctor)" at bounding box center [230, 70] width 268 height 8
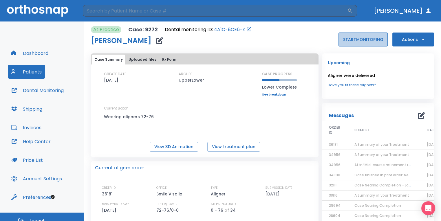
click at [346, 41] on button "START MONITORING" at bounding box center [363, 39] width 49 height 14
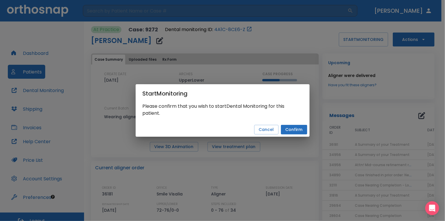
click at [290, 127] on button "Confirm" at bounding box center [294, 130] width 26 height 10
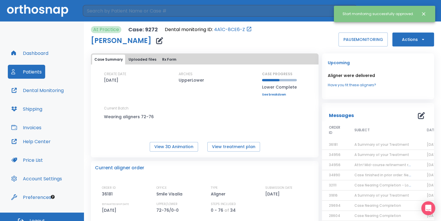
click at [154, 41] on button "button" at bounding box center [160, 41] width 12 height 12
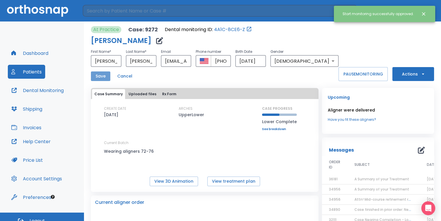
click at [108, 75] on button "Save" at bounding box center [100, 76] width 19 height 10
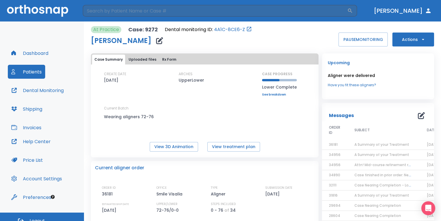
click at [398, 40] on button "Actions" at bounding box center [414, 39] width 42 height 14
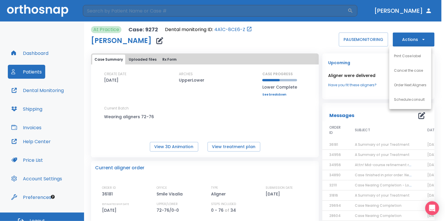
click at [37, 86] on div at bounding box center [222, 110] width 445 height 221
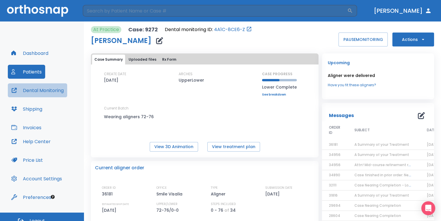
click at [39, 92] on button "Dental Monitoring" at bounding box center [37, 90] width 59 height 14
